Goal: Task Accomplishment & Management: Complete application form

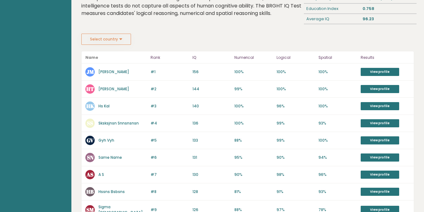
scroll to position [72, 0]
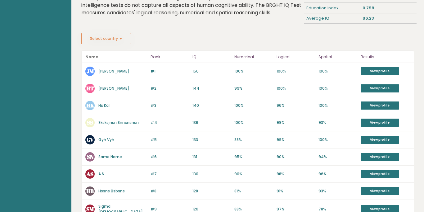
click at [120, 38] on button "Select country" at bounding box center [106, 38] width 50 height 11
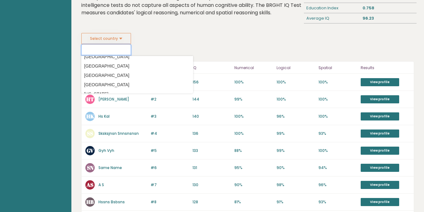
scroll to position [798, 0]
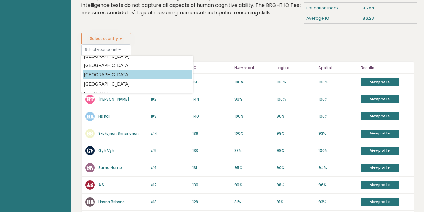
click at [105, 75] on option "[GEOGRAPHIC_DATA]" at bounding box center [137, 74] width 109 height 9
type input "[GEOGRAPHIC_DATA]"
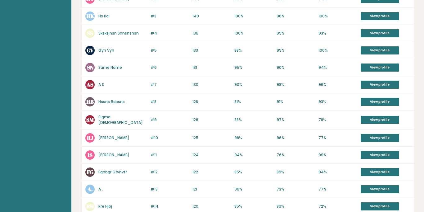
scroll to position [305, 0]
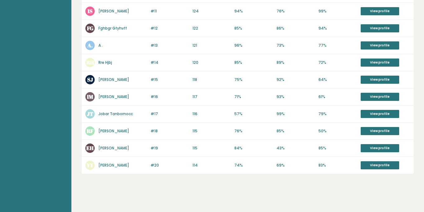
click at [166, 100] on div "#16 IM [PERSON_NAME] 118 #16 117 71% 93% 61% View profile" at bounding box center [248, 96] width 332 height 17
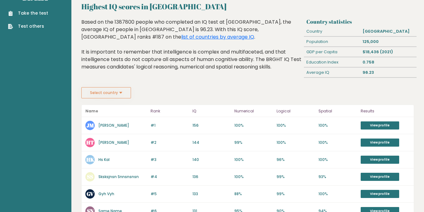
scroll to position [0, 0]
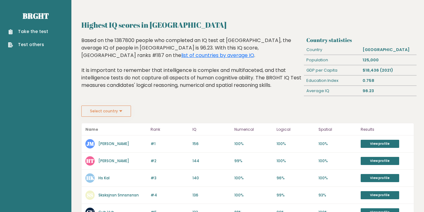
click at [121, 111] on button "Select country" at bounding box center [106, 110] width 50 height 11
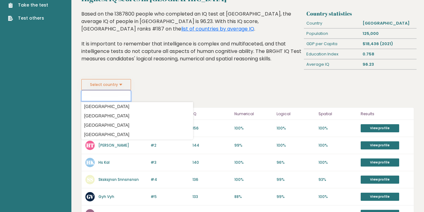
scroll to position [254, 0]
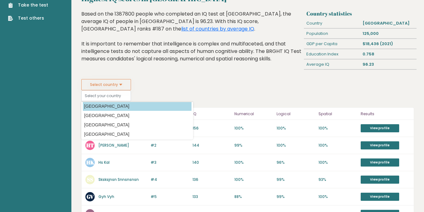
click at [121, 108] on option "[GEOGRAPHIC_DATA]" at bounding box center [137, 106] width 109 height 9
type input "[GEOGRAPHIC_DATA]"
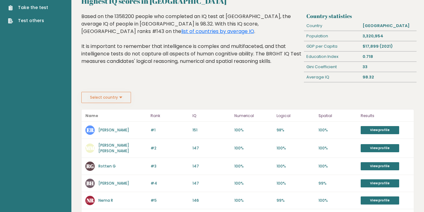
scroll to position [22, 0]
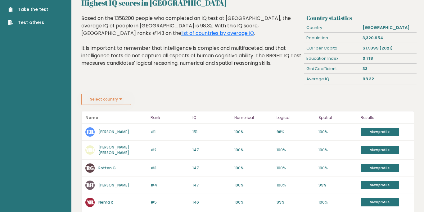
click at [122, 100] on button "Select country" at bounding box center [106, 99] width 50 height 11
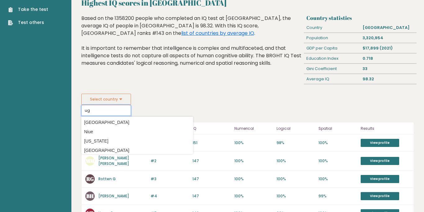
scroll to position [0, 0]
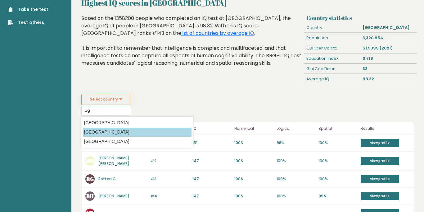
click at [106, 134] on option "[GEOGRAPHIC_DATA]" at bounding box center [137, 131] width 109 height 9
type input "[GEOGRAPHIC_DATA]"
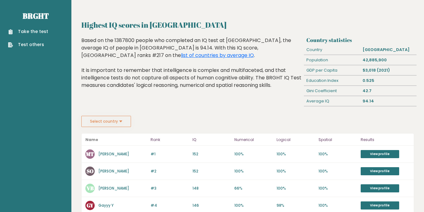
click at [122, 121] on button "Select country" at bounding box center [106, 121] width 50 height 11
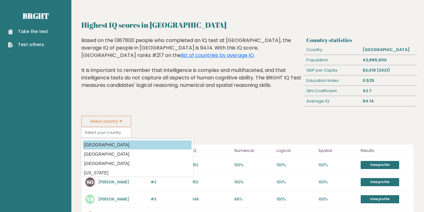
click at [105, 145] on option "[GEOGRAPHIC_DATA]" at bounding box center [137, 144] width 109 height 9
type input "Afghanistan"
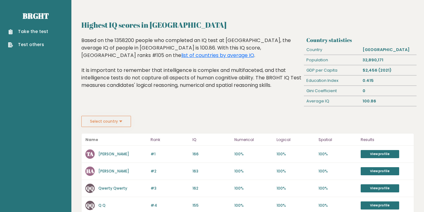
click at [106, 138] on p "Name" at bounding box center [116, 139] width 62 height 7
click at [124, 124] on button "Select country" at bounding box center [106, 121] width 50 height 11
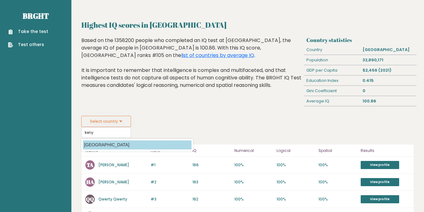
click at [102, 144] on option "[GEOGRAPHIC_DATA]" at bounding box center [137, 144] width 109 height 9
type input "Kenya"
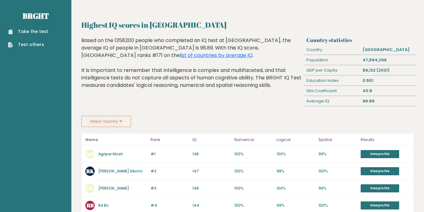
click at [36, 31] on link "Take the test" at bounding box center [28, 31] width 40 height 7
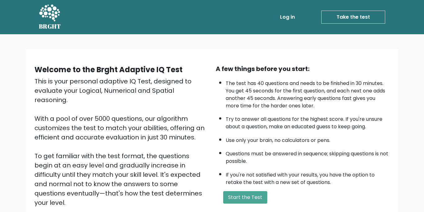
scroll to position [73, 0]
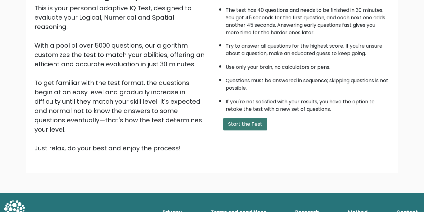
click at [245, 123] on button "Start the Test" at bounding box center [245, 124] width 44 height 12
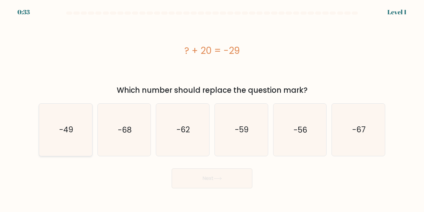
click at [71, 131] on text "-49" at bounding box center [66, 129] width 14 height 11
click at [212, 109] on input "a. -49" at bounding box center [212, 107] width 0 height 3
radio input "true"
click at [226, 182] on button "Next" at bounding box center [212, 178] width 81 height 20
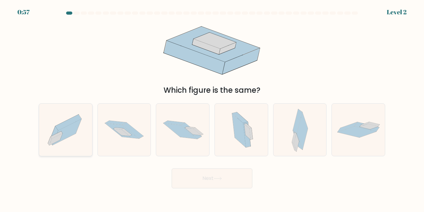
click at [66, 139] on icon at bounding box center [65, 129] width 53 height 47
click at [212, 109] on input "a." at bounding box center [212, 107] width 0 height 3
radio input "true"
click at [220, 181] on button "Next" at bounding box center [212, 178] width 81 height 20
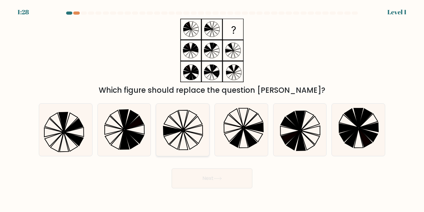
click at [181, 135] on icon at bounding box center [183, 129] width 52 height 52
click at [212, 109] on input "c." at bounding box center [212, 107] width 0 height 3
radio input "true"
click at [205, 171] on button "Next" at bounding box center [212, 178] width 81 height 20
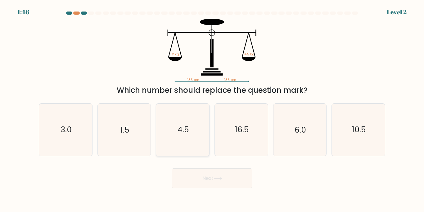
click at [188, 130] on text "4.5" at bounding box center [183, 129] width 11 height 11
click at [212, 109] on input "c. 4.5" at bounding box center [212, 107] width 0 height 3
radio input "true"
click at [228, 176] on button "Next" at bounding box center [212, 178] width 81 height 20
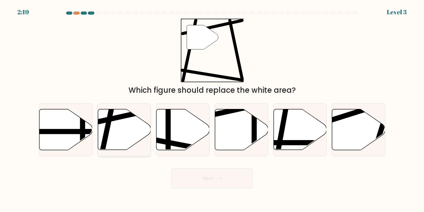
click at [121, 125] on icon at bounding box center [124, 129] width 53 height 41
click at [212, 109] on input "b." at bounding box center [212, 107] width 0 height 3
radio input "true"
click at [234, 177] on button "Next" at bounding box center [212, 178] width 81 height 20
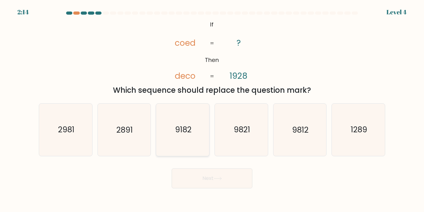
click at [186, 130] on text "9182" at bounding box center [183, 129] width 16 height 11
click at [212, 109] on input "c. 9182" at bounding box center [212, 107] width 0 height 3
radio input "true"
click at [231, 176] on button "Next" at bounding box center [212, 178] width 81 height 20
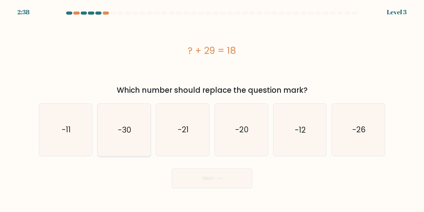
click at [105, 123] on icon "-30" at bounding box center [124, 129] width 52 height 52
click at [212, 109] on input "b. -30" at bounding box center [212, 107] width 0 height 3
radio input "true"
click at [75, 127] on icon "-11" at bounding box center [66, 129] width 52 height 52
click at [212, 109] on input "a. -11" at bounding box center [212, 107] width 0 height 3
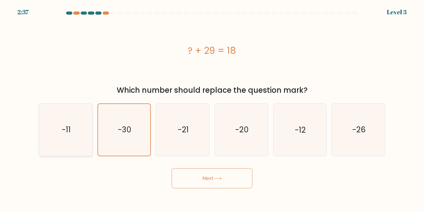
radio input "true"
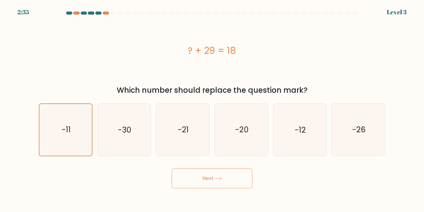
click at [216, 173] on button "Next" at bounding box center [212, 178] width 81 height 20
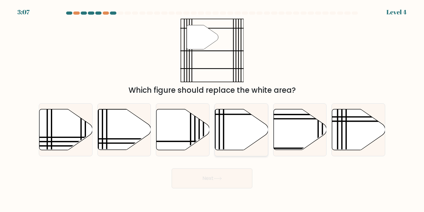
click at [231, 136] on icon at bounding box center [241, 129] width 53 height 41
click at [213, 109] on input "d." at bounding box center [212, 107] width 0 height 3
radio input "true"
click at [217, 179] on icon at bounding box center [218, 177] width 8 height 3
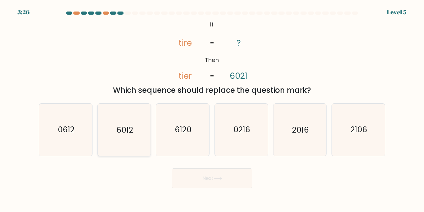
click at [128, 133] on text "6012" at bounding box center [125, 129] width 17 height 11
click at [212, 109] on input "b. 6012" at bounding box center [212, 107] width 0 height 3
radio input "true"
click at [204, 183] on button "Next" at bounding box center [212, 178] width 81 height 20
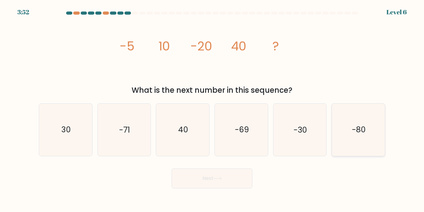
click at [363, 130] on text "-80" at bounding box center [359, 129] width 14 height 11
click at [213, 109] on input "f. -80" at bounding box center [212, 107] width 0 height 3
radio input "true"
click at [231, 180] on button "Next" at bounding box center [212, 178] width 81 height 20
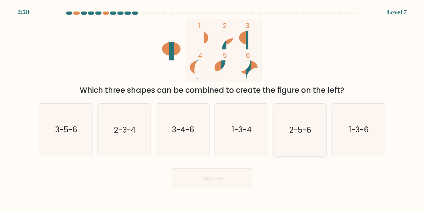
click at [296, 130] on text "2-5-6" at bounding box center [301, 129] width 22 height 11
click at [213, 109] on input "e. 2-5-6" at bounding box center [212, 107] width 0 height 3
radio input "true"
click at [221, 175] on button "Next" at bounding box center [212, 178] width 81 height 20
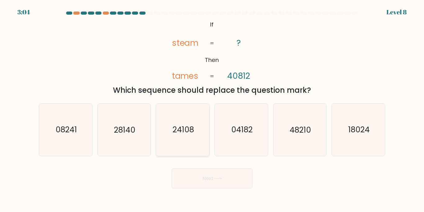
click at [185, 134] on text "24108" at bounding box center [183, 129] width 21 height 11
click at [212, 109] on input "c. 24108" at bounding box center [212, 107] width 0 height 3
radio input "true"
click at [219, 169] on button "Next" at bounding box center [212, 178] width 81 height 20
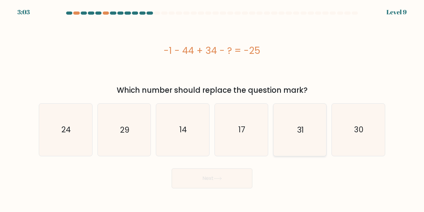
click at [298, 130] on text "31" at bounding box center [300, 129] width 7 height 11
click at [213, 109] on input "e. 31" at bounding box center [212, 107] width 0 height 3
radio input "true"
click at [210, 173] on button "Next" at bounding box center [212, 178] width 81 height 20
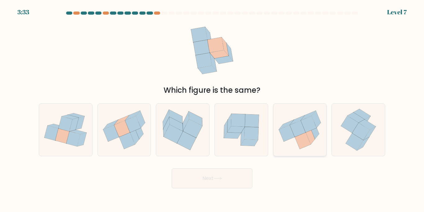
click at [306, 133] on icon at bounding box center [303, 140] width 16 height 17
click at [213, 109] on input "e." at bounding box center [212, 107] width 0 height 3
radio input "true"
click at [226, 178] on button "Next" at bounding box center [212, 178] width 81 height 20
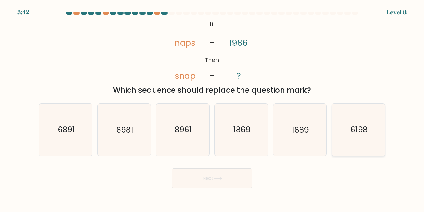
click at [362, 129] on text "6198" at bounding box center [359, 129] width 17 height 11
click at [213, 109] on input "f. 6198" at bounding box center [212, 107] width 0 height 3
radio input "true"
click at [221, 177] on icon at bounding box center [218, 177] width 8 height 3
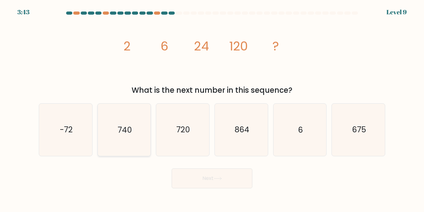
click at [132, 133] on icon "740" at bounding box center [124, 129] width 52 height 52
click at [212, 109] on input "b. 740" at bounding box center [212, 107] width 0 height 3
radio input "true"
click at [226, 180] on button "Next" at bounding box center [212, 178] width 81 height 20
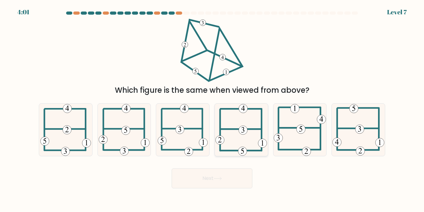
click at [242, 138] on icon at bounding box center [242, 129] width 52 height 52
click at [213, 109] on input "d." at bounding box center [212, 107] width 0 height 3
radio input "true"
click at [230, 179] on button "Next" at bounding box center [212, 178] width 81 height 20
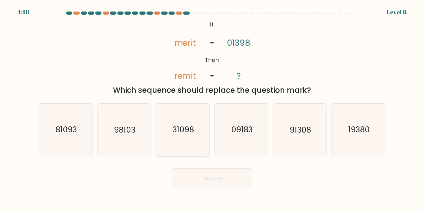
click at [190, 134] on text "31098" at bounding box center [183, 129] width 21 height 11
click at [212, 109] on input "c. 31098" at bounding box center [212, 107] width 0 height 3
radio input "true"
click at [205, 176] on button "Next" at bounding box center [212, 178] width 81 height 20
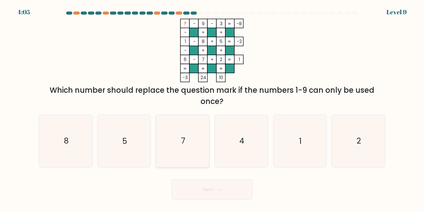
click at [185, 142] on text "7" at bounding box center [183, 140] width 4 height 11
click at [212, 109] on input "c. 7" at bounding box center [212, 107] width 0 height 3
radio input "true"
click at [228, 190] on button "Next" at bounding box center [212, 189] width 81 height 20
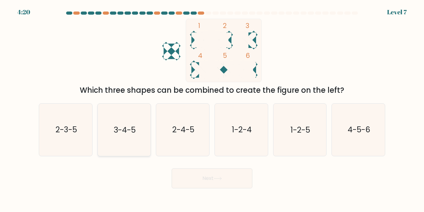
click at [125, 125] on text "3-4-5" at bounding box center [125, 129] width 22 height 11
click at [212, 109] on input "b. 3-4-5" at bounding box center [212, 107] width 0 height 3
radio input "true"
click at [207, 176] on button "Next" at bounding box center [212, 178] width 81 height 20
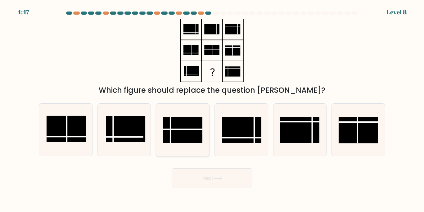
click at [181, 143] on icon at bounding box center [183, 129] width 52 height 52
click at [212, 109] on input "c." at bounding box center [212, 107] width 0 height 3
radio input "true"
click at [199, 176] on button "Next" at bounding box center [212, 178] width 81 height 20
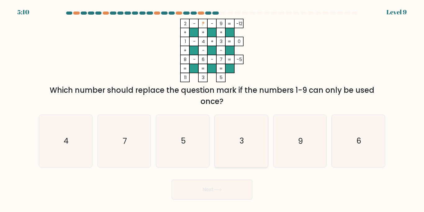
click at [243, 138] on text "3" at bounding box center [242, 140] width 4 height 11
click at [213, 109] on input "d. 3" at bounding box center [212, 107] width 0 height 3
radio input "true"
click at [227, 185] on button "Next" at bounding box center [212, 189] width 81 height 20
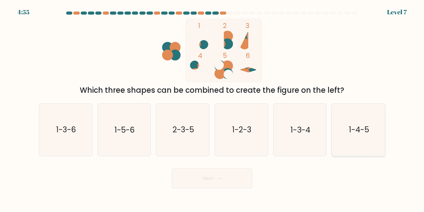
click at [357, 125] on text "1-4-5" at bounding box center [359, 129] width 20 height 11
click at [213, 109] on input "f. 1-4-5" at bounding box center [212, 107] width 0 height 3
radio input "true"
click at [202, 181] on button "Next" at bounding box center [212, 178] width 81 height 20
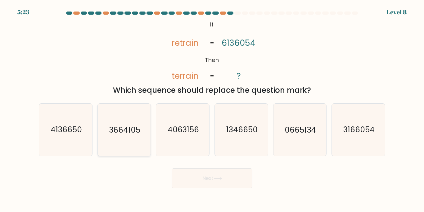
click at [126, 127] on text "3664105" at bounding box center [124, 129] width 31 height 11
click at [212, 109] on input "b. 3664105" at bounding box center [212, 107] width 0 height 3
radio input "true"
click at [214, 181] on button "Next" at bounding box center [212, 178] width 81 height 20
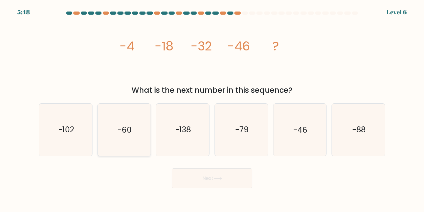
click at [121, 141] on icon "-60" at bounding box center [124, 129] width 52 height 52
click at [212, 109] on input "b. -60" at bounding box center [212, 107] width 0 height 3
radio input "true"
click at [212, 184] on button "Next" at bounding box center [212, 178] width 81 height 20
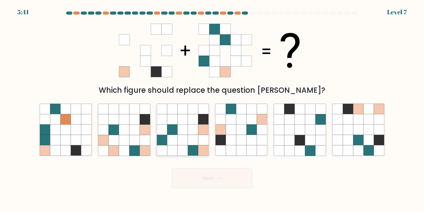
click at [196, 138] on icon at bounding box center [193, 140] width 10 height 10
click at [212, 109] on input "c." at bounding box center [212, 107] width 0 height 3
radio input "true"
click at [196, 138] on icon at bounding box center [193, 140] width 10 height 10
click at [212, 109] on input "c." at bounding box center [212, 107] width 0 height 3
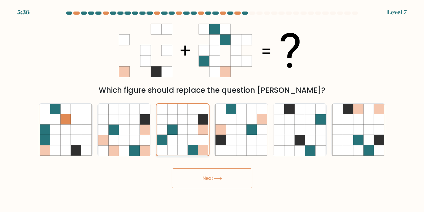
click at [196, 138] on icon at bounding box center [193, 140] width 10 height 10
click at [212, 109] on input "c." at bounding box center [212, 107] width 0 height 3
click at [224, 175] on button "Next" at bounding box center [212, 178] width 81 height 20
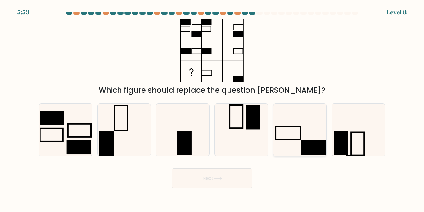
click at [310, 139] on icon at bounding box center [300, 129] width 52 height 52
click at [213, 109] on input "e." at bounding box center [212, 107] width 0 height 3
radio input "true"
click at [234, 175] on button "Next" at bounding box center [212, 178] width 81 height 20
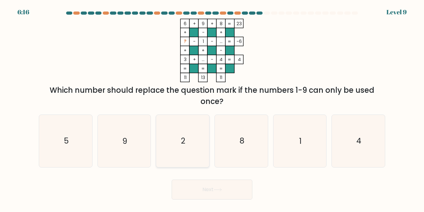
click at [182, 140] on text "2" at bounding box center [183, 140] width 4 height 11
click at [212, 109] on input "c. 2" at bounding box center [212, 107] width 0 height 3
radio input "true"
click at [212, 193] on button "Next" at bounding box center [212, 189] width 81 height 20
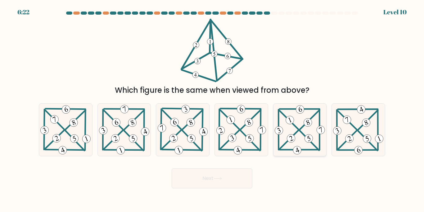
click at [301, 129] on icon at bounding box center [300, 130] width 53 height 52
click at [213, 109] on input "e." at bounding box center [212, 107] width 0 height 3
radio input "true"
click at [225, 184] on button "Next" at bounding box center [212, 178] width 81 height 20
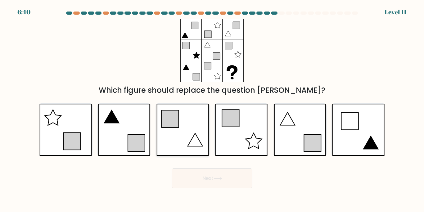
click at [183, 139] on icon at bounding box center [183, 129] width 52 height 52
click at [212, 109] on input "c." at bounding box center [212, 107] width 0 height 3
radio input "true"
click at [230, 178] on button "Next" at bounding box center [212, 178] width 81 height 20
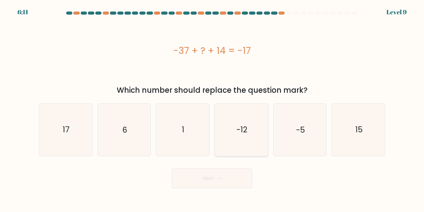
click at [243, 127] on text "-12" at bounding box center [241, 129] width 11 height 11
click at [213, 109] on input "d. -12" at bounding box center [212, 107] width 0 height 3
radio input "true"
click at [231, 180] on button "Next" at bounding box center [212, 178] width 81 height 20
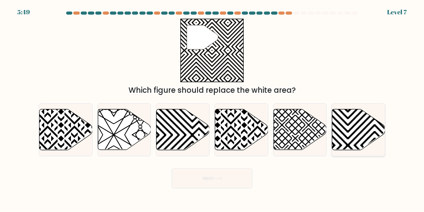
click at [358, 133] on icon at bounding box center [358, 129] width 53 height 41
click at [213, 109] on input "f." at bounding box center [212, 107] width 0 height 3
radio input "true"
click at [212, 175] on button "Next" at bounding box center [212, 178] width 81 height 20
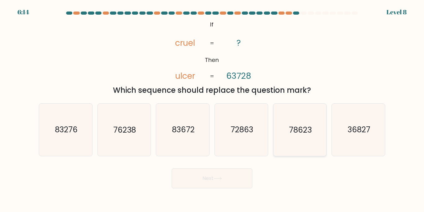
click at [301, 132] on text "78623" at bounding box center [300, 129] width 23 height 11
click at [213, 109] on input "e. 78623" at bounding box center [212, 107] width 0 height 3
radio input "true"
click at [227, 176] on button "Next" at bounding box center [212, 178] width 81 height 20
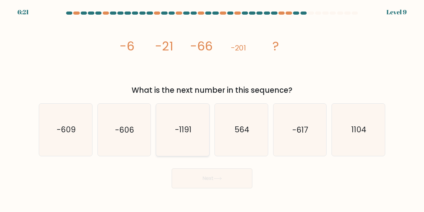
click at [185, 126] on text "-1191" at bounding box center [183, 129] width 16 height 11
click at [212, 109] on input "c. -1191" at bounding box center [212, 107] width 0 height 3
radio input "true"
click at [228, 177] on button "Next" at bounding box center [212, 178] width 81 height 20
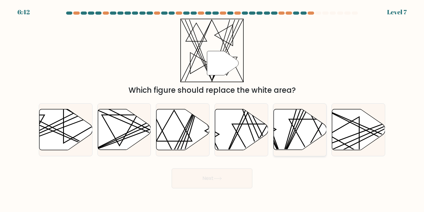
click at [313, 131] on icon at bounding box center [300, 129] width 53 height 41
click at [213, 109] on input "e." at bounding box center [212, 107] width 0 height 3
radio input "true"
click at [231, 177] on button "Next" at bounding box center [212, 178] width 81 height 20
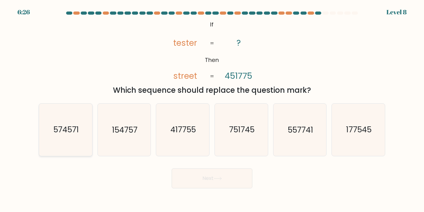
click at [77, 126] on text "574571" at bounding box center [65, 129] width 25 height 11
click at [212, 109] on input "a. 574571" at bounding box center [212, 107] width 0 height 3
radio input "true"
click at [241, 175] on button "Next" at bounding box center [212, 178] width 81 height 20
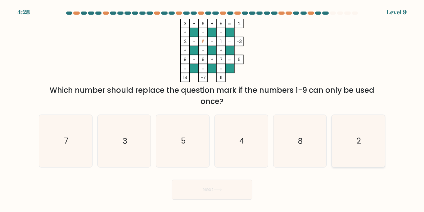
click at [359, 143] on text "2" at bounding box center [359, 140] width 4 height 11
click at [213, 109] on input "f. 2" at bounding box center [212, 107] width 0 height 3
radio input "true"
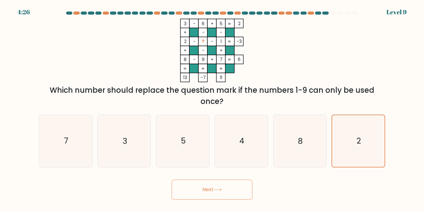
click at [222, 188] on icon at bounding box center [218, 189] width 8 height 3
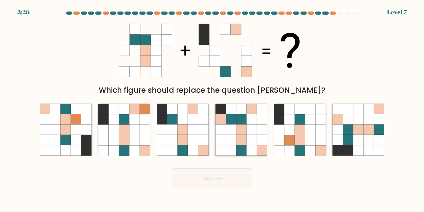
click at [257, 131] on icon at bounding box center [252, 129] width 10 height 10
click at [213, 109] on input "d." at bounding box center [212, 107] width 0 height 3
radio input "true"
click at [228, 173] on button "Next" at bounding box center [212, 178] width 81 height 20
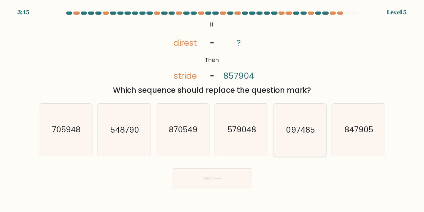
click at [305, 126] on text "097485" at bounding box center [300, 129] width 29 height 11
click at [213, 109] on input "e. 097485" at bounding box center [212, 107] width 0 height 3
radio input "true"
click at [206, 173] on button "Next" at bounding box center [212, 178] width 81 height 20
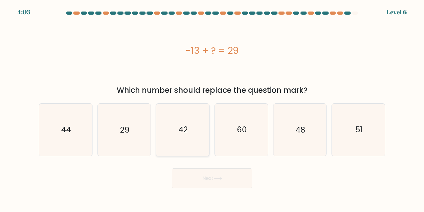
click at [185, 124] on text "42" at bounding box center [183, 129] width 9 height 11
click at [212, 109] on input "c. 42" at bounding box center [212, 107] width 0 height 3
radio input "true"
click at [209, 175] on button "Next" at bounding box center [212, 178] width 81 height 20
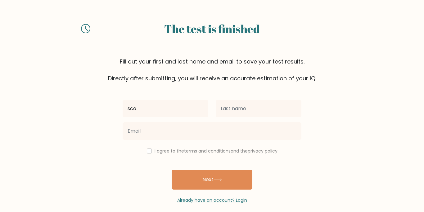
type input "sco"
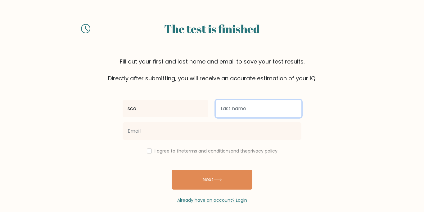
click at [254, 112] on input "text" at bounding box center [259, 108] width 86 height 17
type input "pa"
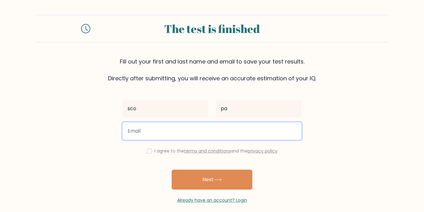
click at [137, 131] on input "email" at bounding box center [212, 130] width 179 height 17
type input "scottpaul68@gmail.com"
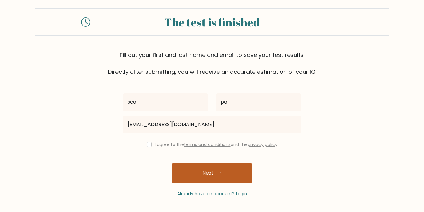
click at [224, 173] on button "Next" at bounding box center [212, 173] width 81 height 20
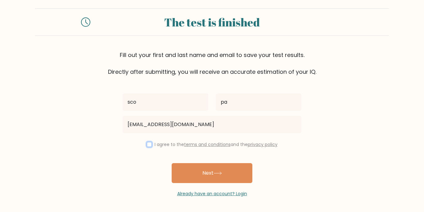
click at [148, 145] on input "checkbox" at bounding box center [149, 144] width 5 height 5
checkbox input "true"
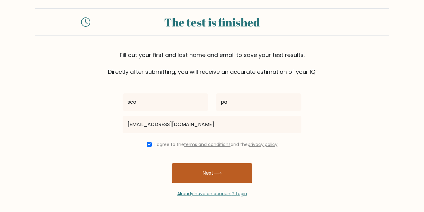
click at [209, 172] on button "Next" at bounding box center [212, 173] width 81 height 20
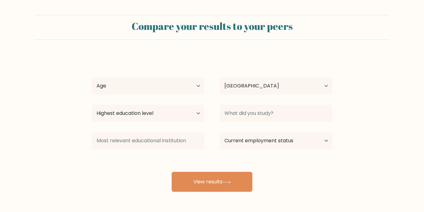
select select "SE"
click at [201, 86] on select "Age Under [DEMOGRAPHIC_DATA] [DEMOGRAPHIC_DATA] [DEMOGRAPHIC_DATA] [DEMOGRAPHIC…" at bounding box center [148, 85] width 113 height 17
select select "55_64"
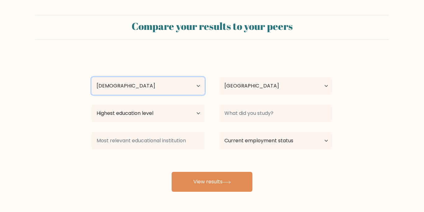
click at [92, 77] on select "Age Under [DEMOGRAPHIC_DATA] [DEMOGRAPHIC_DATA] [DEMOGRAPHIC_DATA] [DEMOGRAPHIC…" at bounding box center [148, 85] width 113 height 17
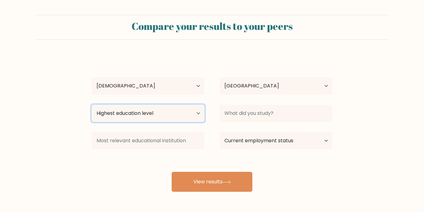
click at [198, 113] on select "Highest education level No schooling Primary Lower Secondary Upper Secondary Oc…" at bounding box center [148, 112] width 113 height 17
select select "lower_secondary"
click at [92, 104] on select "Highest education level No schooling Primary Lower Secondary Upper Secondary Oc…" at bounding box center [148, 112] width 113 height 17
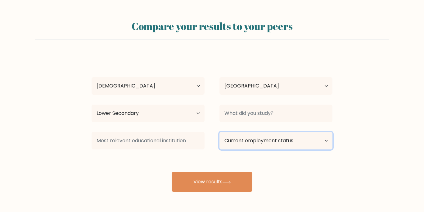
click at [322, 142] on select "Current employment status Employed Student Retired Other / prefer not to answer" at bounding box center [276, 140] width 113 height 17
select select "employed"
click at [220, 132] on select "Current employment status Employed Student Retired Other / prefer not to answer" at bounding box center [276, 140] width 113 height 17
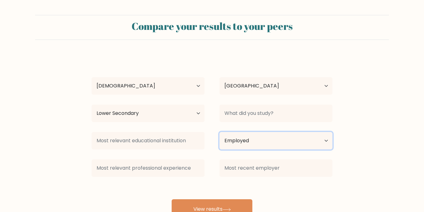
scroll to position [24, 0]
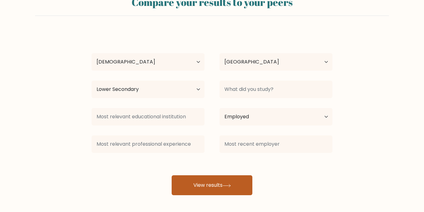
click at [236, 183] on button "View results" at bounding box center [212, 185] width 81 height 20
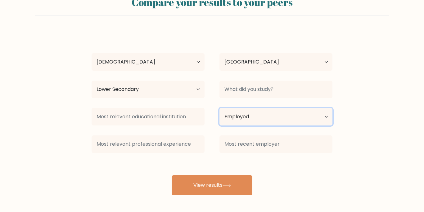
click at [326, 121] on select "Current employment status Employed Student Retired Other / prefer not to answer" at bounding box center [276, 116] width 113 height 17
click at [220, 108] on select "Current employment status Employed Student Retired Other / prefer not to answer" at bounding box center [276, 116] width 113 height 17
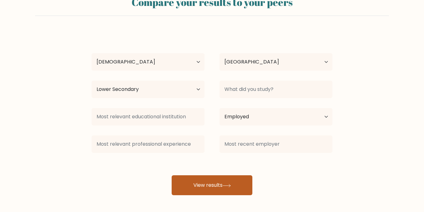
click at [227, 184] on icon at bounding box center [227, 185] width 8 height 3
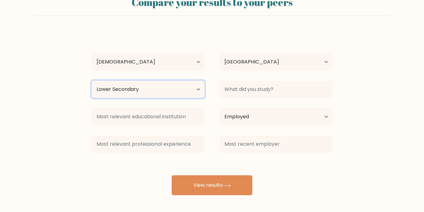
click at [200, 89] on select "Highest education level No schooling Primary Lower Secondary Upper Secondary Oc…" at bounding box center [148, 88] width 113 height 17
click at [92, 80] on select "Highest education level No schooling Primary Lower Secondary Upper Secondary Oc…" at bounding box center [148, 88] width 113 height 17
click at [199, 90] on select "Highest education level No schooling Primary Lower Secondary Upper Secondary Oc…" at bounding box center [148, 88] width 113 height 17
click at [92, 80] on select "Highest education level No schooling Primary Lower Secondary Upper Secondary Oc…" at bounding box center [148, 88] width 113 height 17
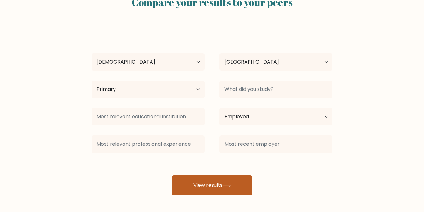
click at [236, 181] on button "View results" at bounding box center [212, 185] width 81 height 20
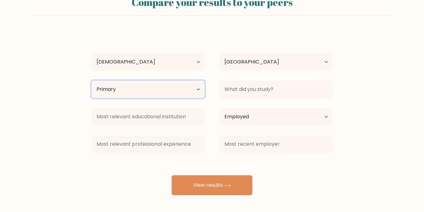
click at [196, 91] on select "Highest education level No schooling Primary Lower Secondary Upper Secondary Oc…" at bounding box center [148, 88] width 113 height 17
select select "occupation_specific"
click at [92, 80] on select "Highest education level No schooling Primary Lower Secondary Upper Secondary Oc…" at bounding box center [148, 88] width 113 height 17
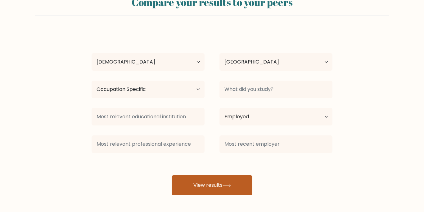
click at [217, 184] on button "View results" at bounding box center [212, 185] width 81 height 20
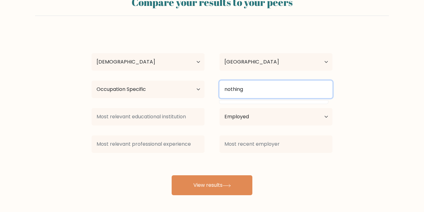
type input "nothing"
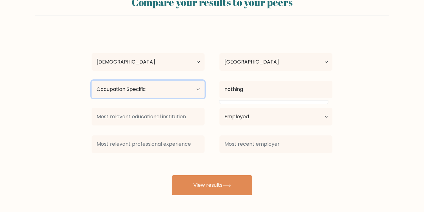
click at [199, 91] on select "Highest education level No schooling Primary Lower Secondary Upper Secondary Oc…" at bounding box center [148, 88] width 113 height 17
select select "no_schooling"
click at [92, 80] on select "Highest education level No schooling Primary Lower Secondary Upper Secondary Oc…" at bounding box center [148, 88] width 113 height 17
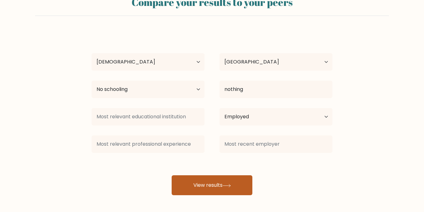
click at [221, 187] on button "View results" at bounding box center [212, 185] width 81 height 20
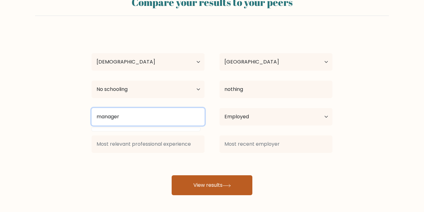
type input "manager"
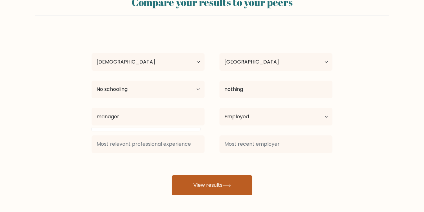
click at [216, 185] on button "View results" at bounding box center [212, 185] width 81 height 20
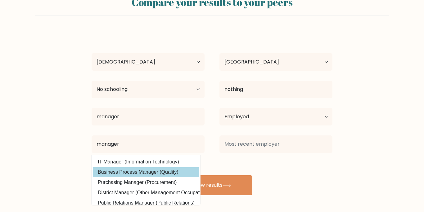
click at [138, 176] on option "Business Process Manager (Quality)" at bounding box center [146, 172] width 106 height 10
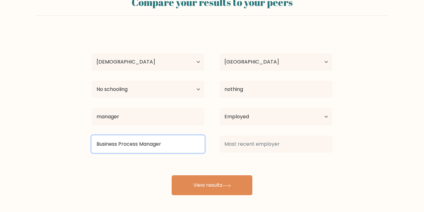
click at [179, 140] on input "Business Process Manager" at bounding box center [148, 143] width 113 height 17
type input "B"
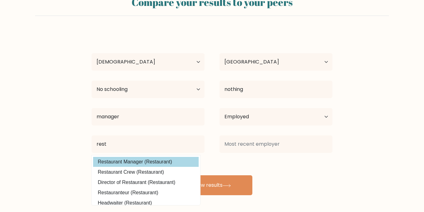
click at [155, 160] on option "Restaurant Manager (Restaurant)" at bounding box center [146, 162] width 106 height 10
type input "Restaurant Manager"
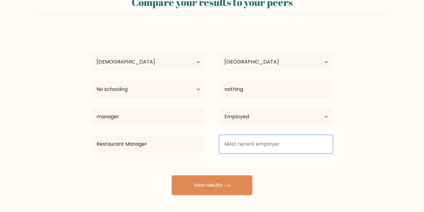
click at [265, 148] on input at bounding box center [276, 143] width 113 height 17
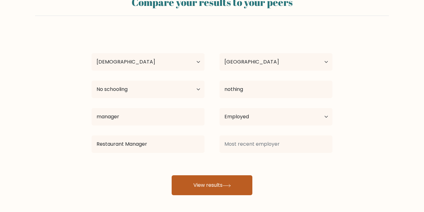
click at [234, 184] on button "View results" at bounding box center [212, 185] width 81 height 20
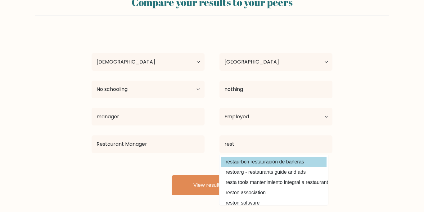
click at [255, 165] on option "restaurbcn restauración de bañeras" at bounding box center [274, 162] width 106 height 10
type input "restaurbcn restauración de bañeras"
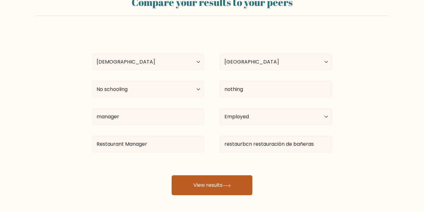
click at [215, 183] on button "View results" at bounding box center [212, 185] width 81 height 20
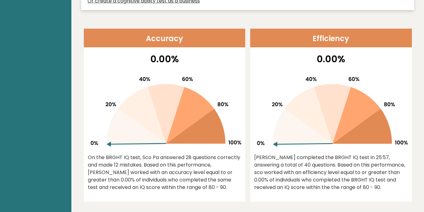
scroll to position [246, 0]
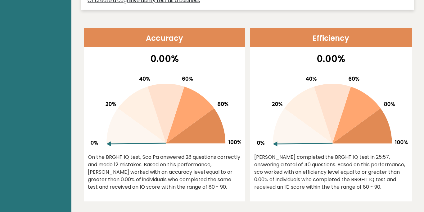
click at [215, 183] on div "On the BRGHT IQ test, Sco Pa answered 28 questions correctly and made 12 mistak…" at bounding box center [165, 171] width 154 height 37
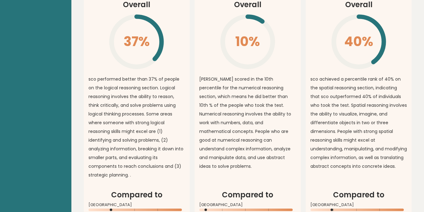
scroll to position [486, 0]
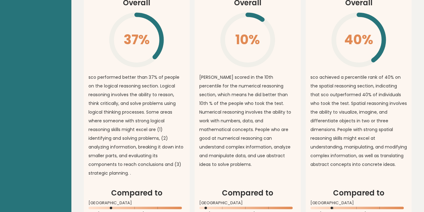
click at [192, 182] on div "Logical Reasoning Overall 37% \ sco performed better than 37% of people on the …" at bounding box center [248, 118] width 328 height 284
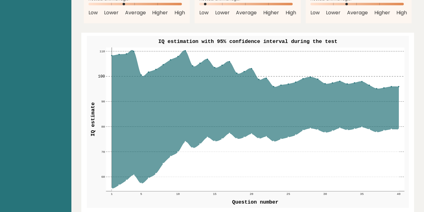
scroll to position [724, 0]
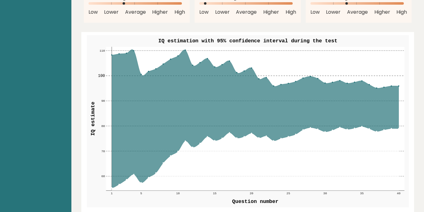
click at [191, 185] on rect at bounding box center [248, 121] width 322 height 172
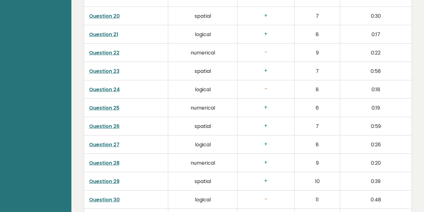
scroll to position [1601, 0]
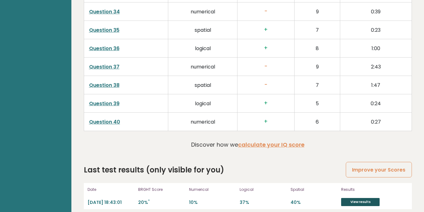
click at [368, 198] on link "View results" at bounding box center [360, 202] width 39 height 8
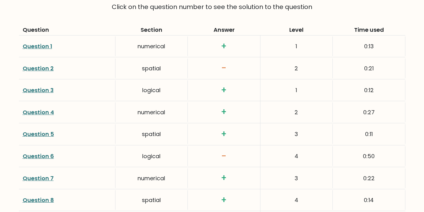
scroll to position [866, 0]
click at [37, 68] on link "Question 2" at bounding box center [38, 68] width 31 height 8
click at [44, 156] on link "Question 6" at bounding box center [38, 155] width 31 height 8
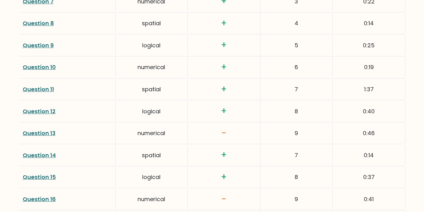
scroll to position [1044, 0]
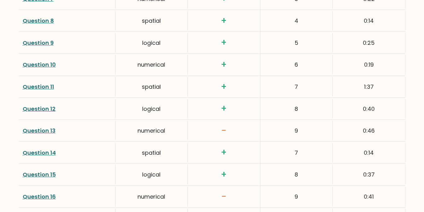
click at [42, 131] on link "Question 13" at bounding box center [39, 130] width 33 height 8
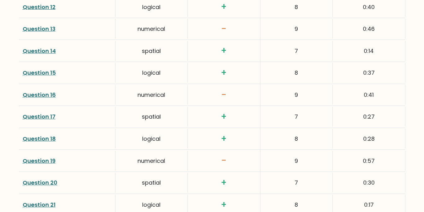
scroll to position [1149, 0]
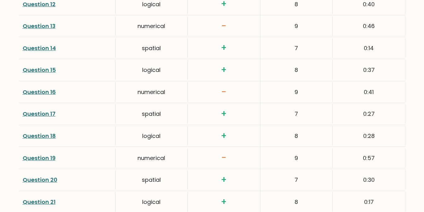
click at [44, 94] on link "Question 16" at bounding box center [39, 92] width 33 height 8
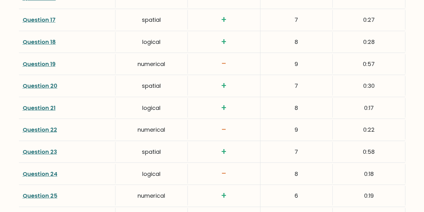
scroll to position [1244, 0]
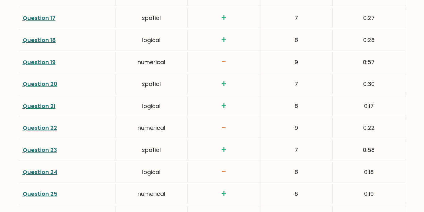
click at [46, 64] on link "Question 19" at bounding box center [39, 62] width 33 height 8
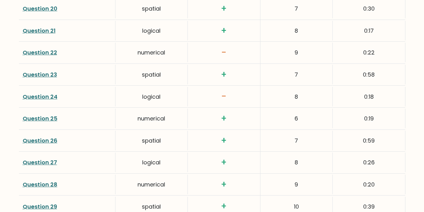
scroll to position [1327, 0]
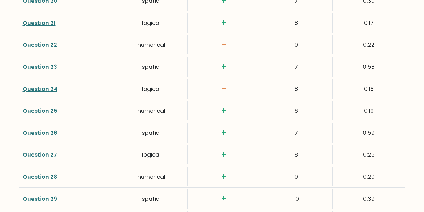
click at [45, 91] on link "Question 24" at bounding box center [40, 89] width 35 height 8
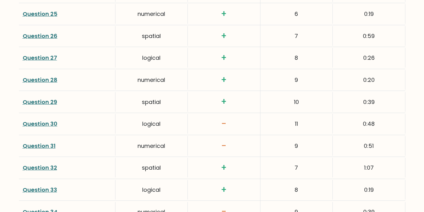
scroll to position [1424, 0]
click at [30, 124] on link "Question 30" at bounding box center [40, 123] width 35 height 8
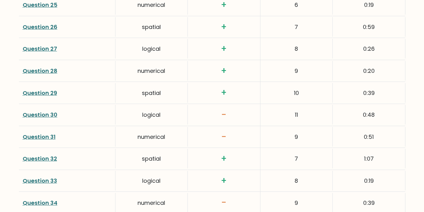
scroll to position [1437, 0]
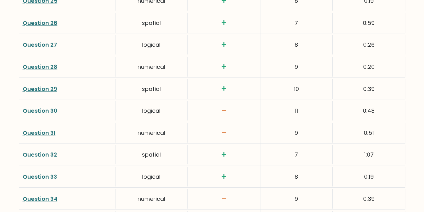
click at [46, 133] on link "Question 31" at bounding box center [39, 133] width 33 height 8
click at [134, 135] on div "numerical" at bounding box center [152, 133] width 72 height 20
click at [40, 112] on link "Question 30" at bounding box center [40, 111] width 35 height 8
click at [48, 135] on link "Question 31" at bounding box center [39, 133] width 33 height 8
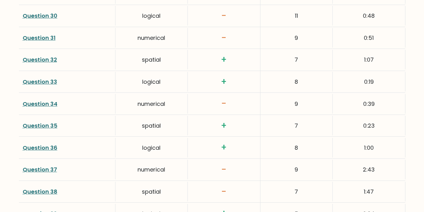
scroll to position [1543, 0]
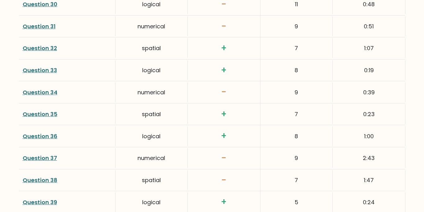
click at [43, 94] on link "Question 34" at bounding box center [40, 92] width 35 height 8
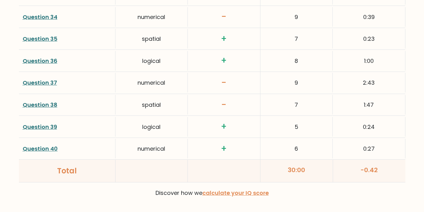
scroll to position [1618, 0]
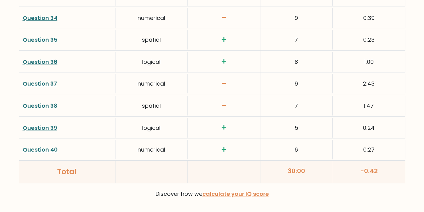
click at [39, 85] on link "Question 37" at bounding box center [40, 84] width 34 height 8
click at [48, 106] on link "Question 38" at bounding box center [40, 106] width 35 height 8
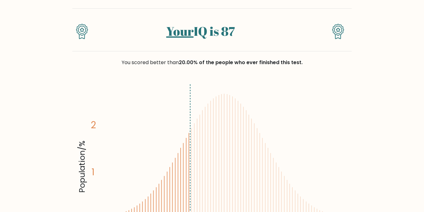
scroll to position [0, 0]
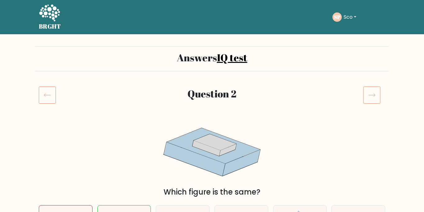
click at [45, 90] on icon at bounding box center [47, 94] width 17 height 17
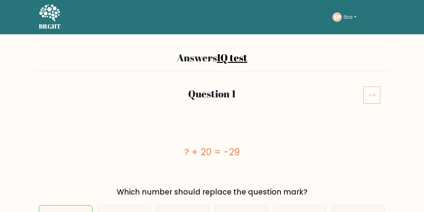
click at [123, 98] on h2 "Question 1" at bounding box center [212, 94] width 288 height 12
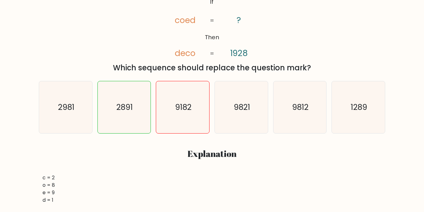
scroll to position [123, 0]
click at [110, 142] on div "a. 2981 b. 2891 c. d." at bounding box center [212, 151] width 354 height 150
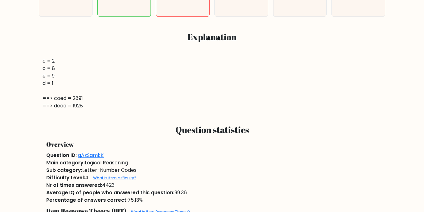
scroll to position [0, 0]
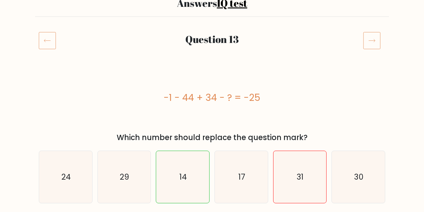
scroll to position [55, 0]
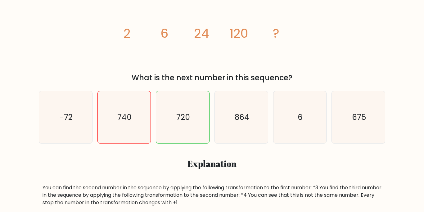
scroll to position [120, 0]
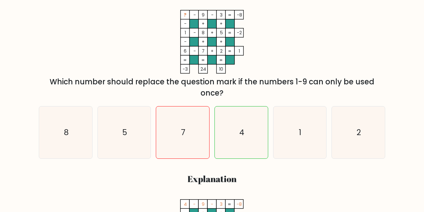
scroll to position [110, 0]
click at [59, 78] on div "Which number should replace the question mark if the numbers 1-9 can only be us…" at bounding box center [212, 87] width 339 height 22
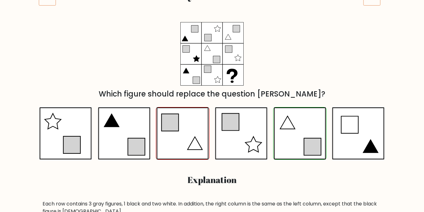
scroll to position [96, 0]
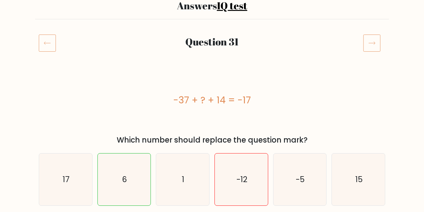
scroll to position [52, 0]
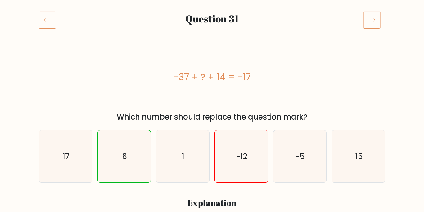
scroll to position [76, 0]
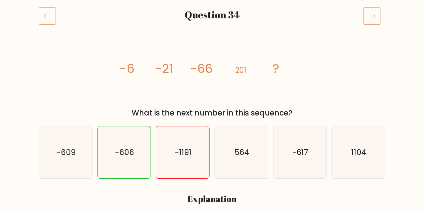
scroll to position [79, 0]
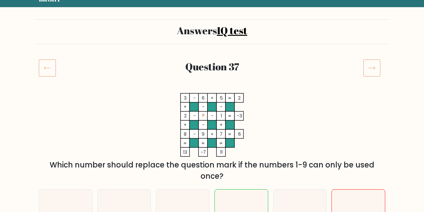
scroll to position [26, 0]
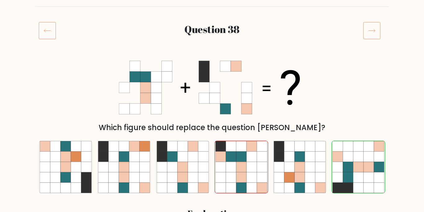
scroll to position [65, 0]
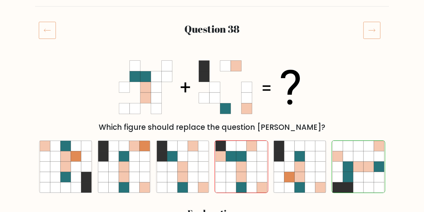
click at [17, 41] on form "Answers IQ test Question 38 Which figure should replace the question mark? a." at bounding box center [212, 184] width 424 height 441
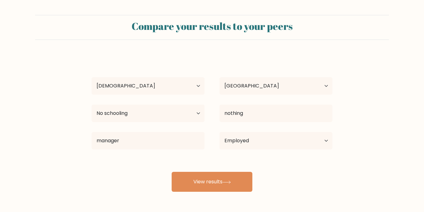
select select "55_64"
select select "SE"
select select "no_schooling"
select select "employed"
